Goal: Go to known website: Access a specific website the user already knows

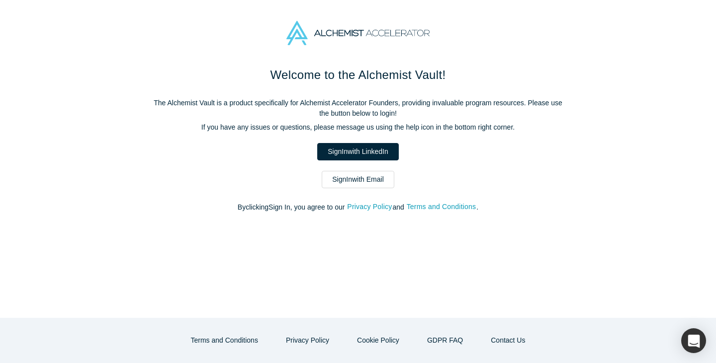
click at [375, 143] on div "Welcome to the Alchemist Vault! The Alchemist Vault is a product specifically f…" at bounding box center [358, 144] width 418 height 157
click at [373, 149] on link "Sign In with LinkedIn" at bounding box center [357, 151] width 81 height 17
